Goal: Submit feedback/report problem

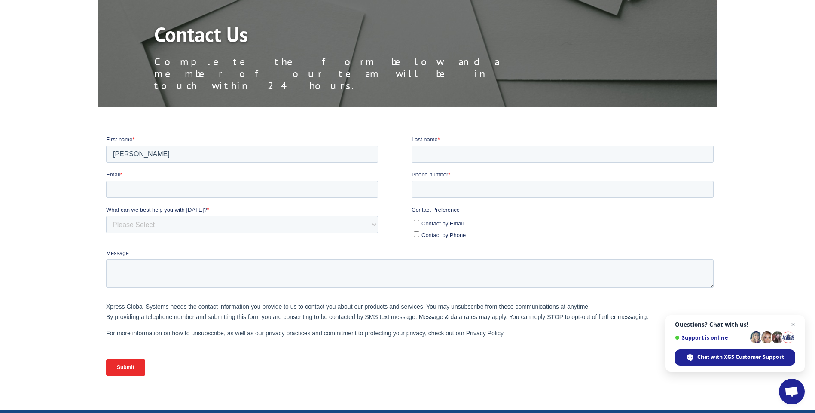
type input "[PERSON_NAME]"
type input "White"
type input "[EMAIL_ADDRESS][DOMAIN_NAME]"
type input "5862324873"
click at [430, 186] on input "5862324873" at bounding box center [562, 188] width 302 height 17
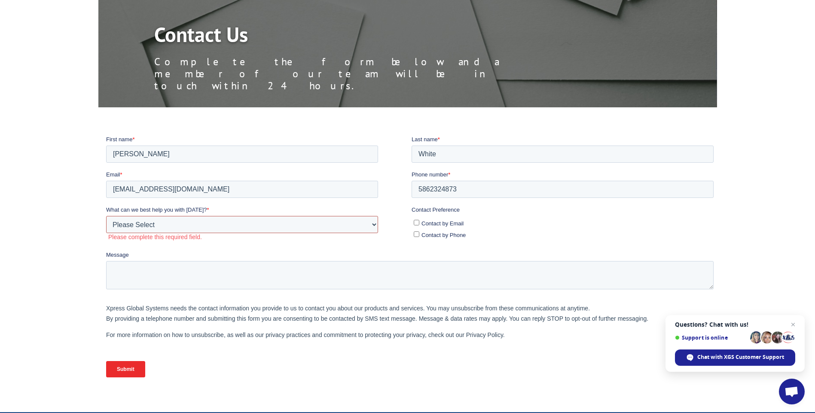
click at [186, 225] on select "Please Select Quoting, Opening New Account, or New Business Opportunity Shipmen…" at bounding box center [242, 224] width 272 height 17
select select "Other"
click at [106, 216] on select "Please Select Quoting, Opening New Account, or New Business Opportunity Shipmen…" at bounding box center [242, 224] width 272 height 17
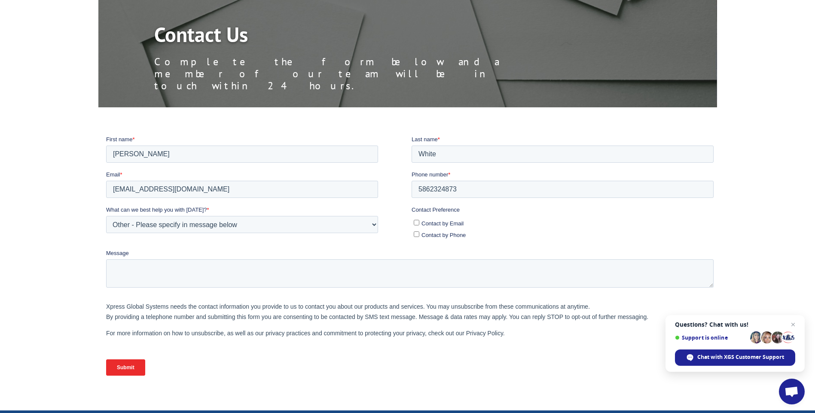
click at [416, 234] on input "Contact by Phone" at bounding box center [416, 234] width 6 height 6
checkbox input "true"
click at [149, 266] on textarea "Message" at bounding box center [409, 273] width 607 height 28
click at [112, 265] on textarea "8 days delayed shipment - resulted in us having to re-schedule carpet install." at bounding box center [409, 273] width 607 height 28
click at [216, 268] on textarea "BOL 5996088. Delayed shipment - resulted in us having to re-schedule carpet ins…" at bounding box center [409, 273] width 607 height 28
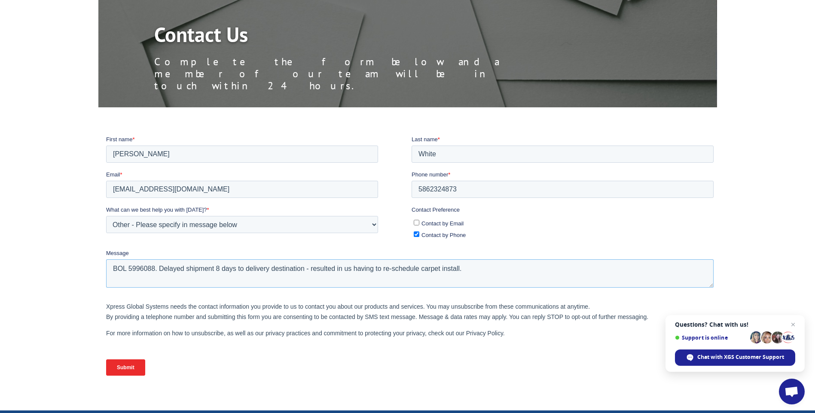
click at [353, 268] on textarea "BOL 5996088. Delayed shipment 8 days to delivery destination - resulted in us h…" at bounding box center [409, 273] width 607 height 28
click at [311, 268] on textarea "BOL 5996088. Delayed shipment 8 days to delivery destination - resulted in us h…" at bounding box center [409, 273] width 607 height 28
click at [310, 268] on textarea "BOL 5996088. Delayed shipment 8 days to delivery destination - resulted in us h…" at bounding box center [409, 273] width 607 height 28
click at [343, 268] on textarea "BOL 5996088. Delayed shipment 8 days to delivery destination - resulted in us h…" at bounding box center [409, 273] width 607 height 28
drag, startPoint x: 554, startPoint y: 266, endPoint x: 562, endPoint y: 264, distance: 8.6
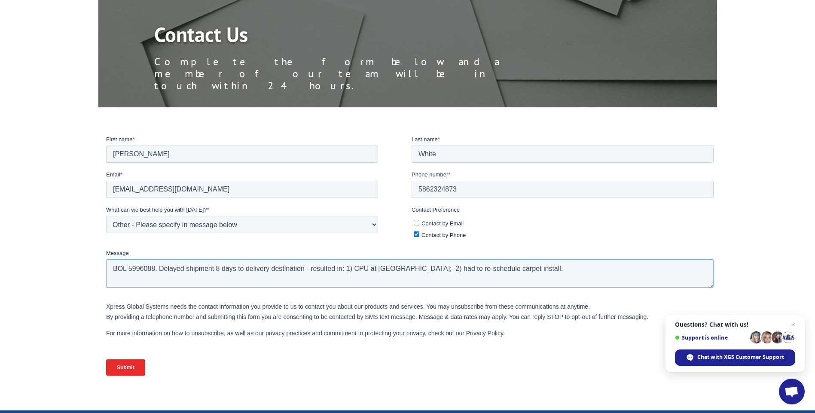
click at [555, 265] on textarea "BOL 5996088. Delayed shipment 8 days to delivery destination - resulted in: 1) …" at bounding box center [409, 273] width 607 height 28
type textarea "BOL 5996088. Delayed shipment 8 days to delivery destination - resulted in: 1) …"
click at [128, 366] on input "Submit" at bounding box center [125, 367] width 39 height 16
